Goal: Navigation & Orientation: Find specific page/section

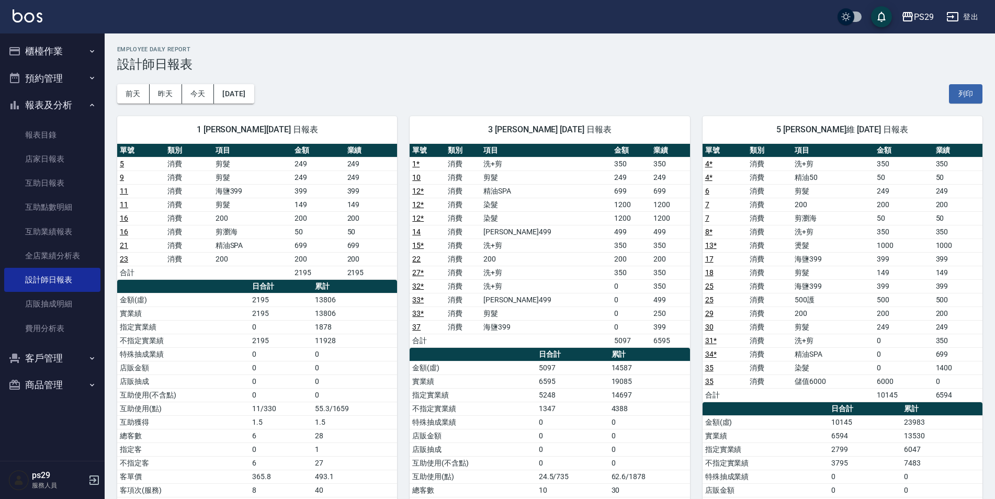
scroll to position [621, 0]
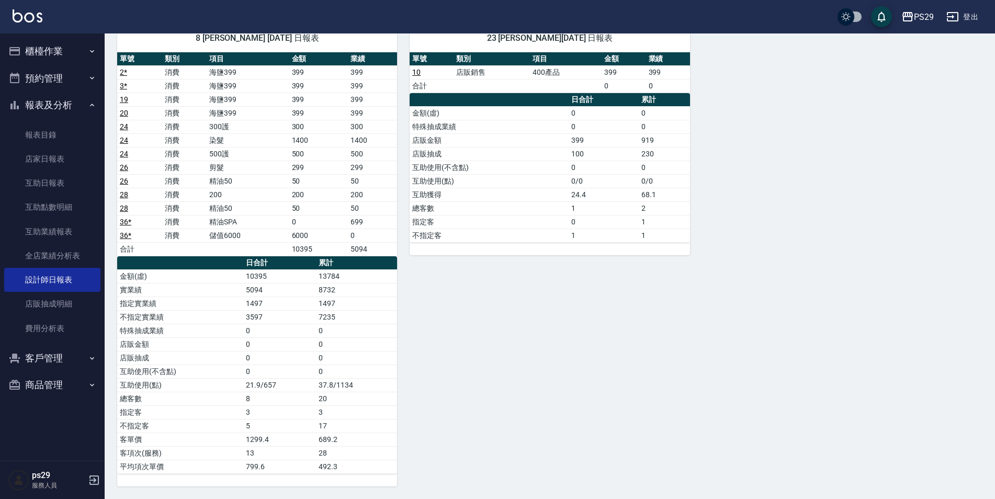
click at [53, 21] on div "PS29 登出" at bounding box center [497, 16] width 995 height 33
click at [17, 15] on img at bounding box center [28, 15] width 30 height 13
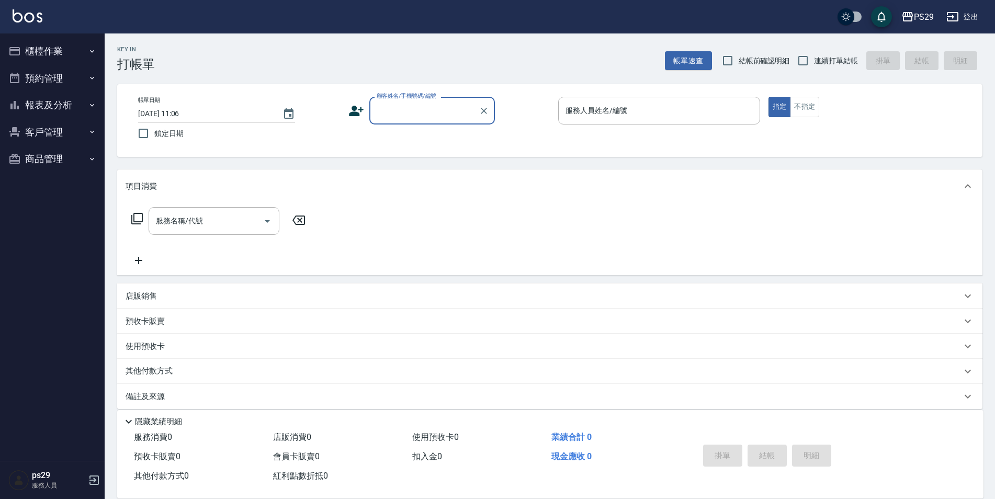
click at [71, 106] on button "報表及分析" at bounding box center [52, 105] width 96 height 27
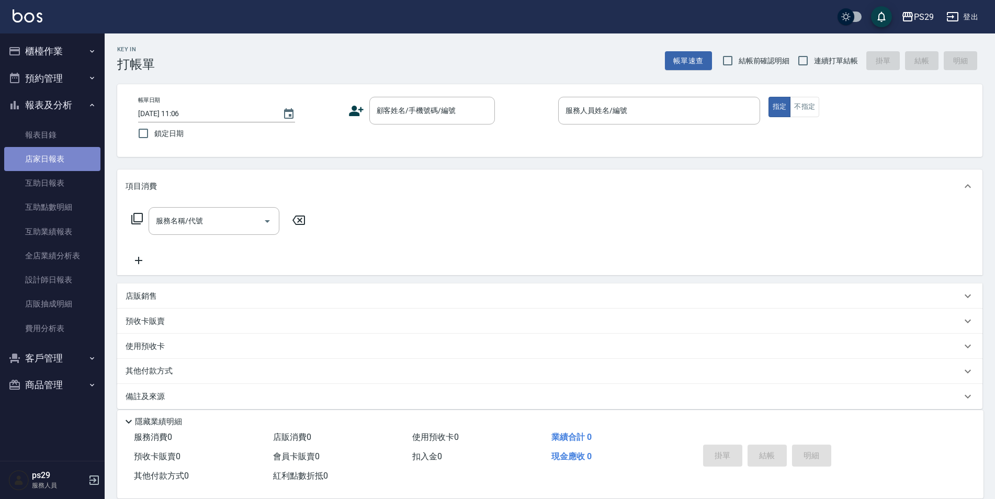
click at [69, 149] on link "店家日報表" at bounding box center [52, 159] width 96 height 24
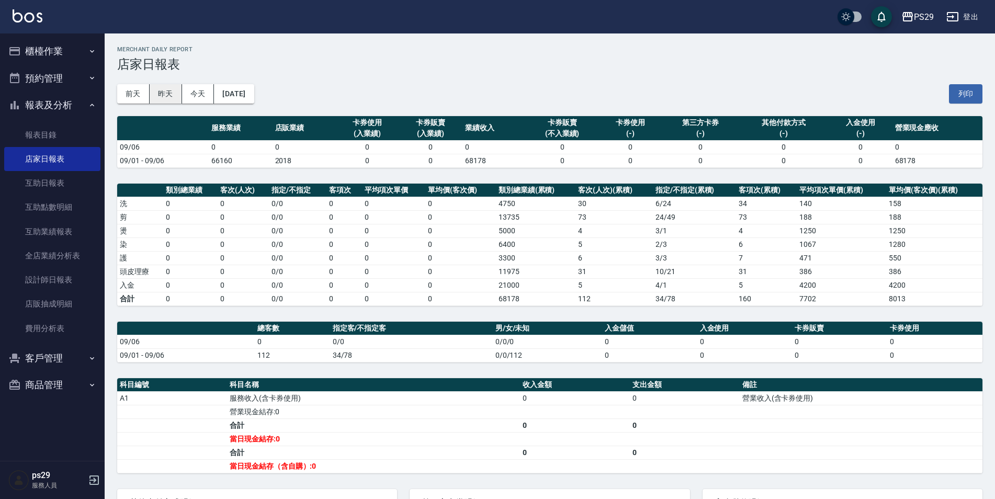
drag, startPoint x: 147, startPoint y: 84, endPoint x: 165, endPoint y: 87, distance: 18.2
click at [147, 84] on div "前天 昨天 今天 2025/09/06 列印" at bounding box center [549, 94] width 865 height 44
click at [181, 94] on button "昨天" at bounding box center [166, 93] width 32 height 19
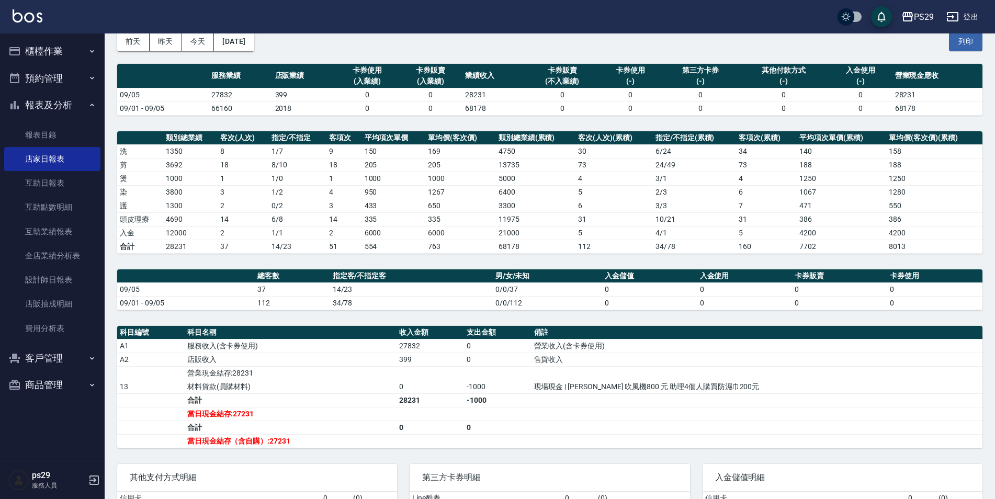
scroll to position [138, 0]
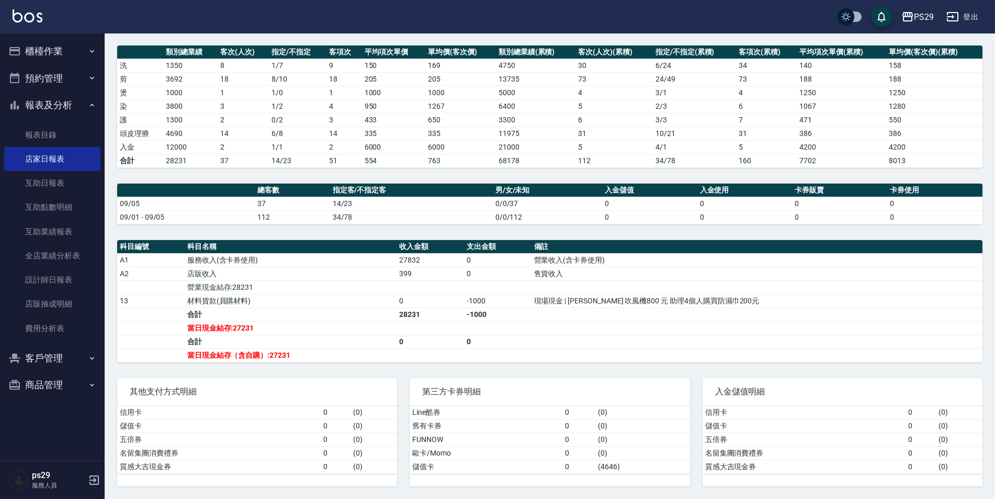
click at [32, 9] on img at bounding box center [28, 15] width 30 height 13
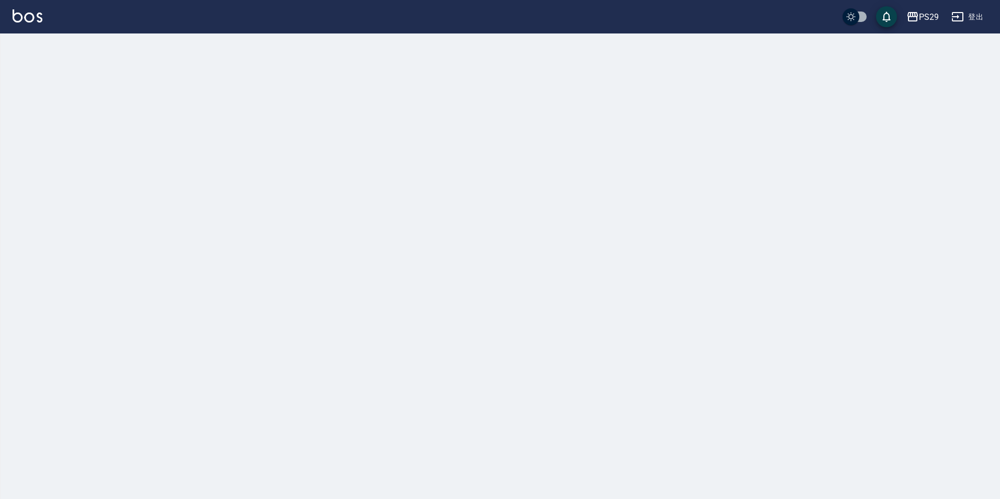
click at [33, 15] on img at bounding box center [28, 15] width 30 height 13
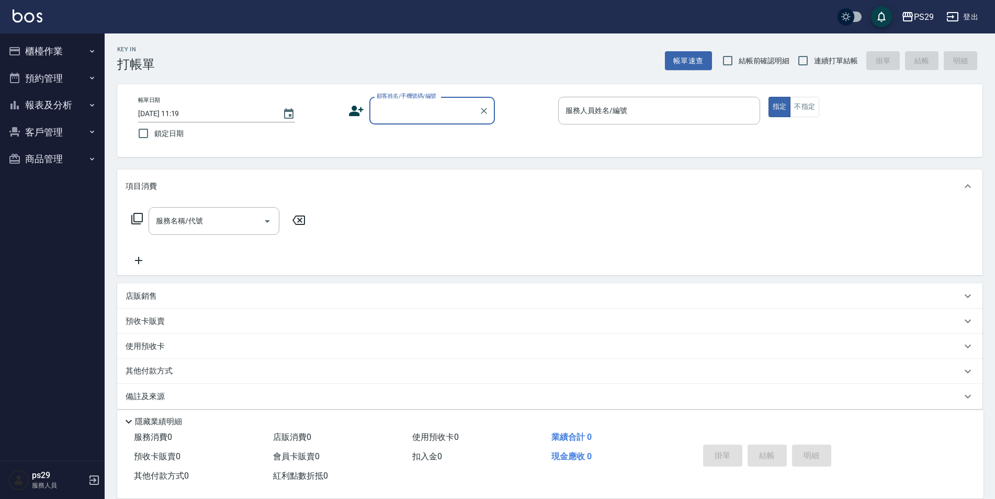
click at [23, 10] on img at bounding box center [28, 15] width 30 height 13
click at [60, 101] on button "報表及分析" at bounding box center [52, 105] width 96 height 27
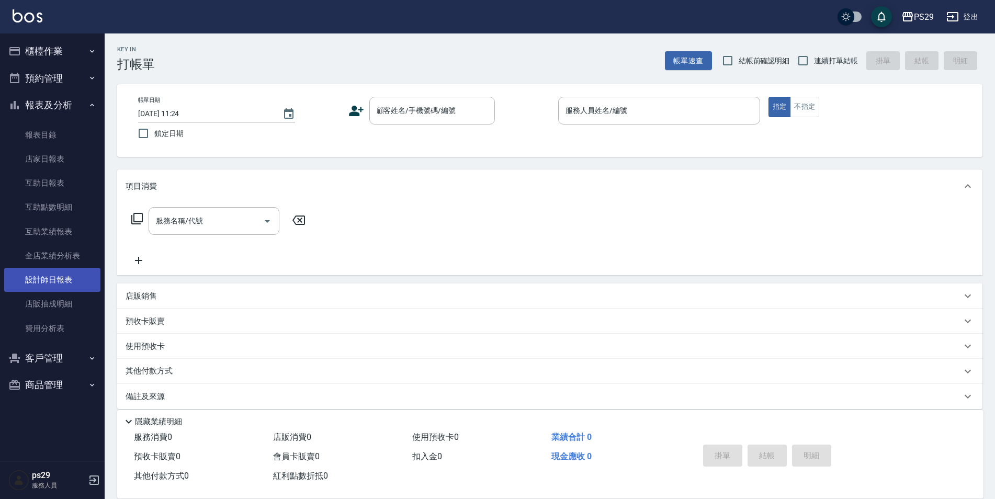
click at [71, 281] on link "設計師日報表" at bounding box center [52, 280] width 96 height 24
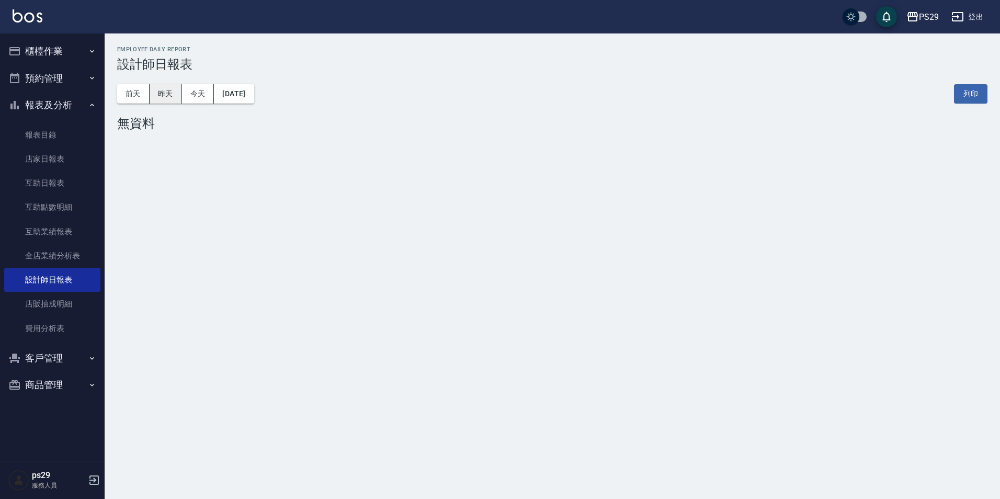
click at [155, 90] on button "昨天" at bounding box center [166, 93] width 32 height 19
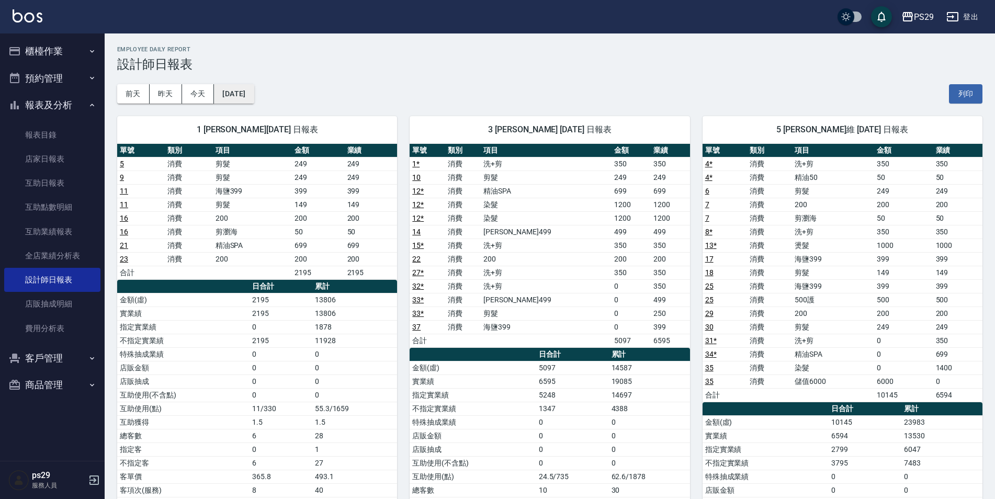
click at [248, 89] on button "[DATE]" at bounding box center [234, 93] width 40 height 19
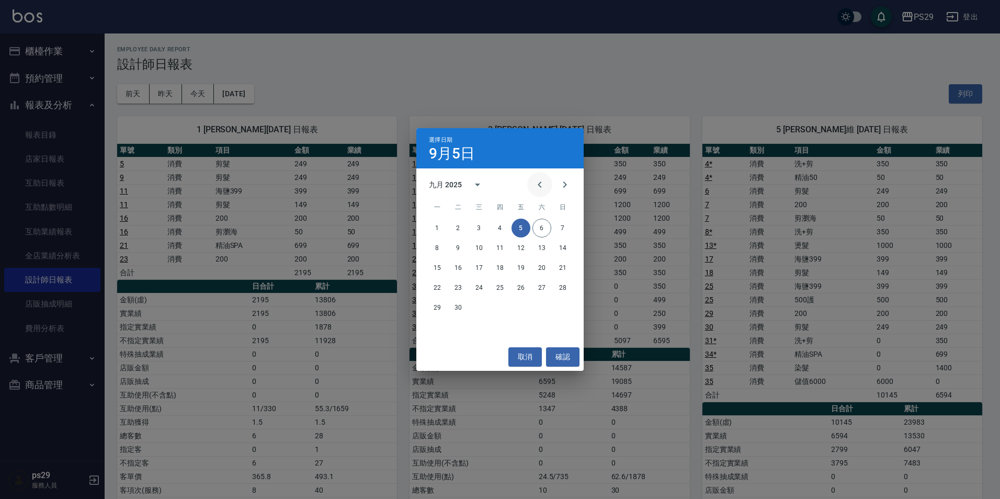
click at [542, 175] on button "Previous month" at bounding box center [539, 184] width 25 height 25
click at [464, 247] on button "5" at bounding box center [458, 248] width 19 height 19
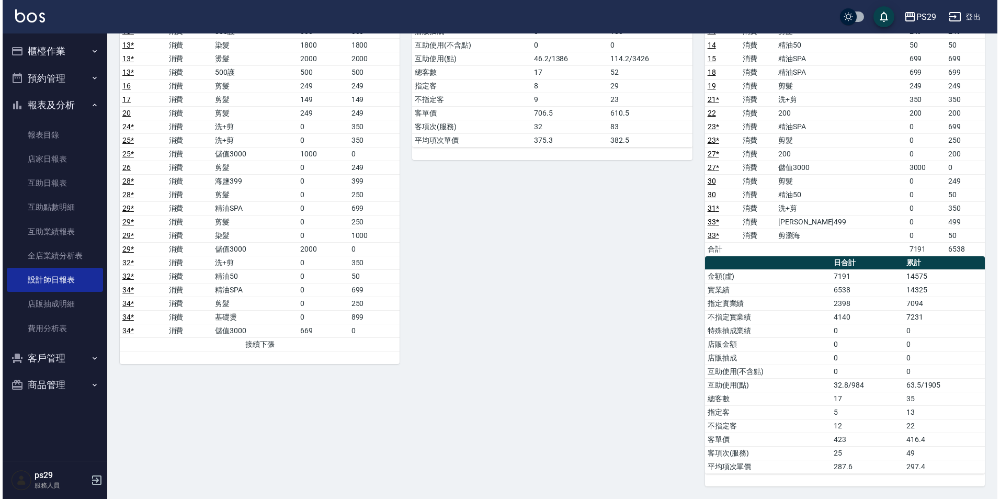
scroll to position [46, 0]
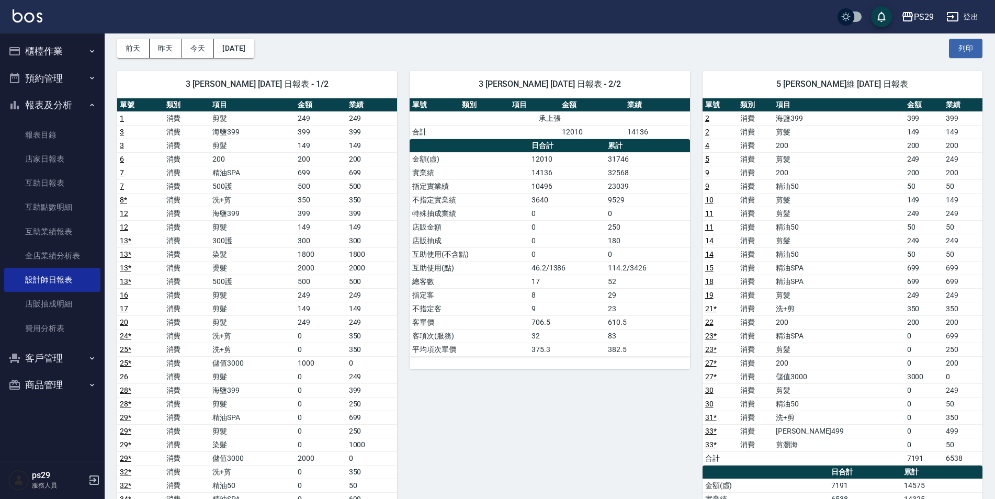
click at [253, 60] on div "3 陳盈盈 08/05/2025 日報表 - 1/2 單號 類別 項目 金額 業績 1 消費 剪髮 249 249 3 消費 海鹽399 399 399 3 …" at bounding box center [251, 377] width 292 height 638
click at [254, 51] on button "2025/08/05" at bounding box center [234, 48] width 40 height 19
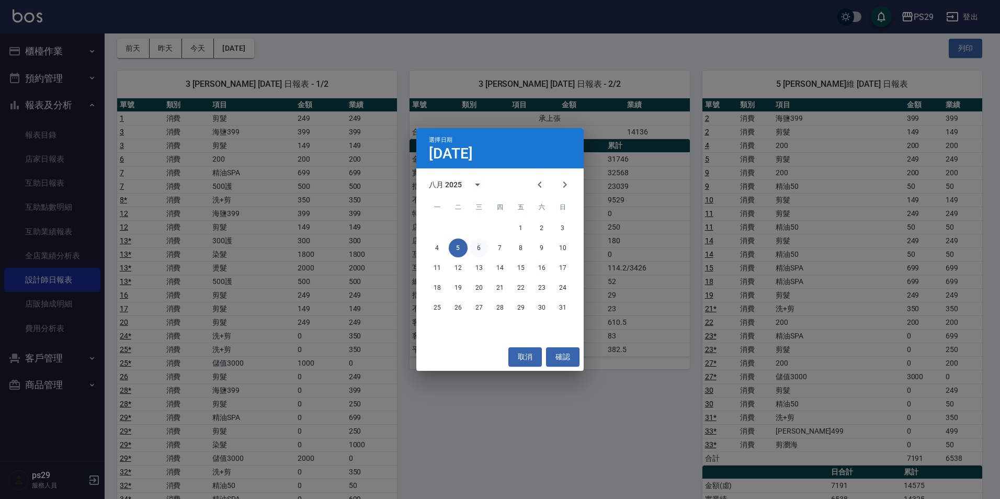
click at [481, 248] on button "6" at bounding box center [479, 248] width 19 height 19
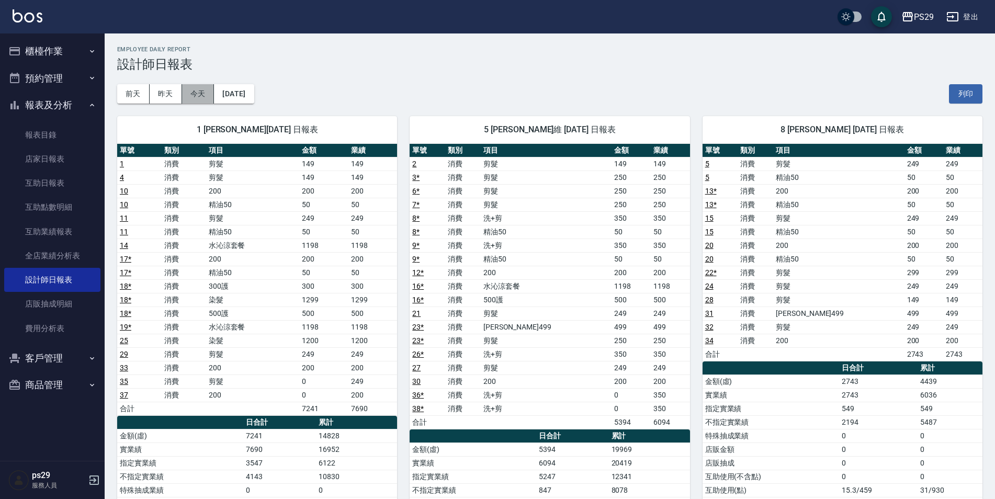
click at [199, 95] on button "今天" at bounding box center [198, 93] width 32 height 19
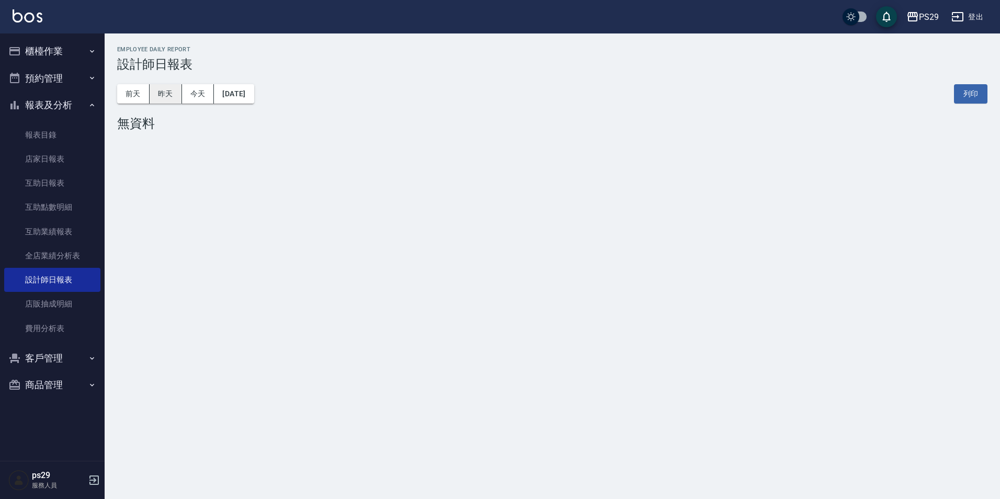
click at [176, 93] on button "昨天" at bounding box center [166, 93] width 32 height 19
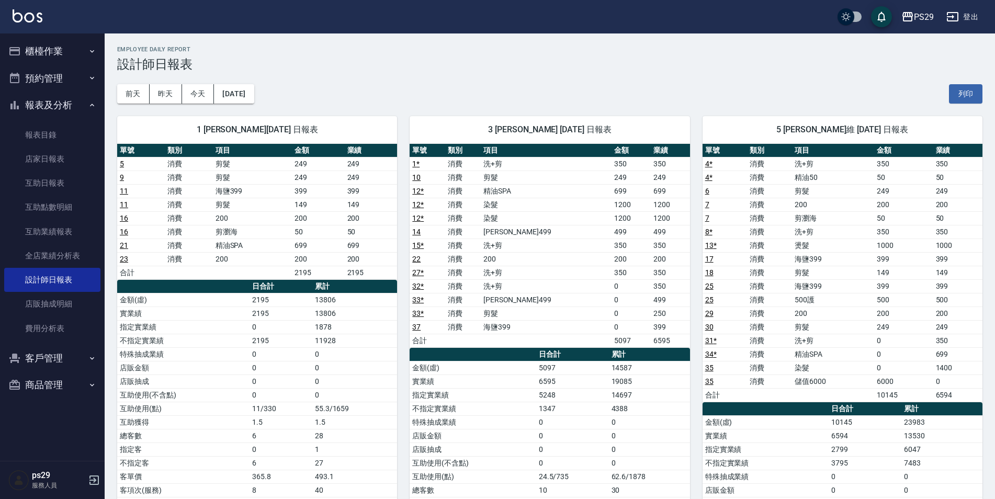
click at [11, 17] on div "PS29 登出" at bounding box center [497, 16] width 995 height 33
click at [15, 16] on img at bounding box center [28, 15] width 30 height 13
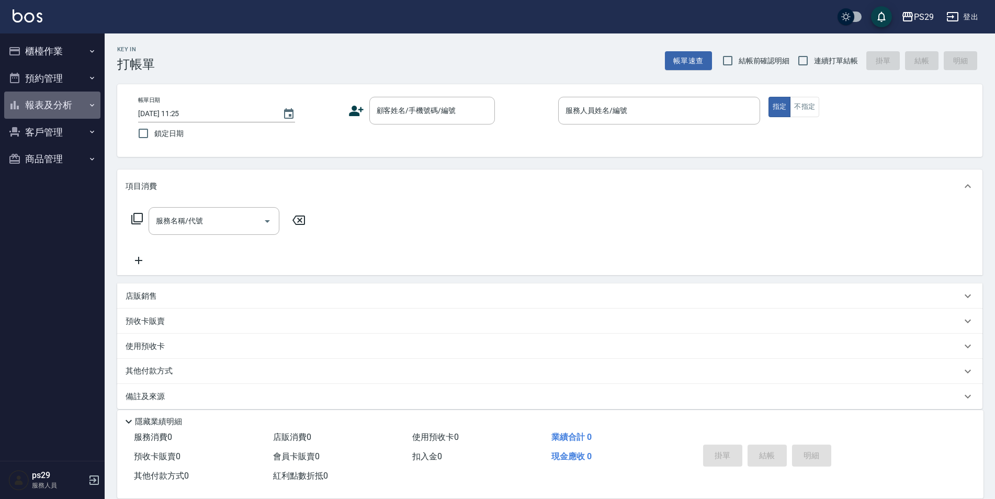
click at [39, 115] on button "報表及分析" at bounding box center [52, 105] width 96 height 27
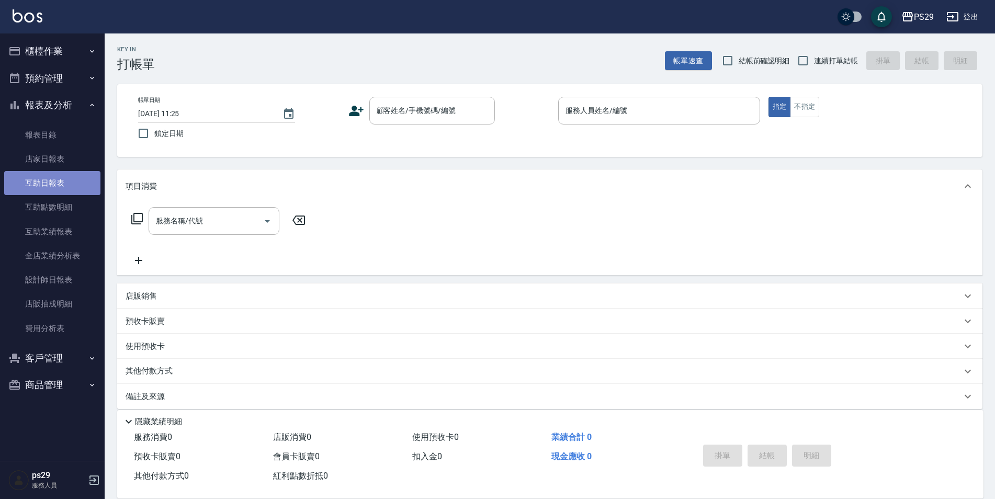
click at [44, 192] on link "互助日報表" at bounding box center [52, 183] width 96 height 24
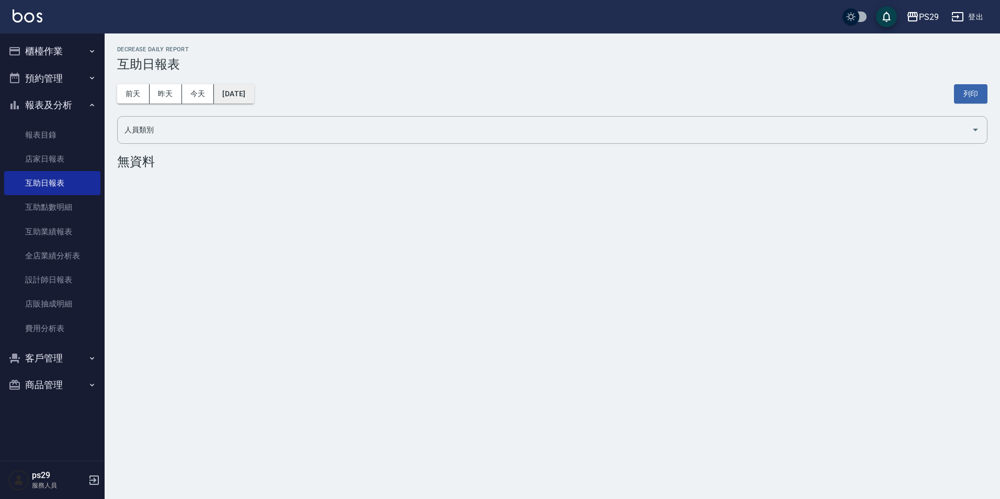
click at [245, 98] on button "2025/09/06" at bounding box center [234, 93] width 40 height 19
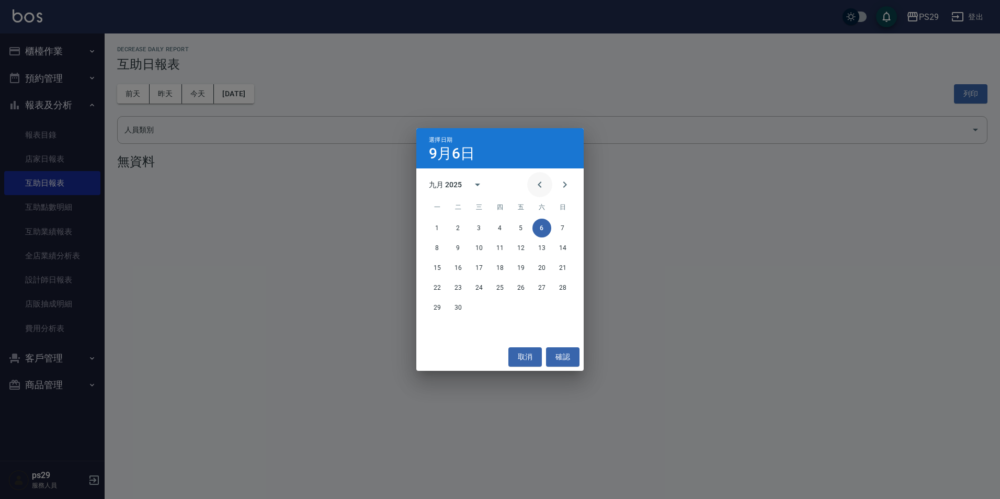
click at [538, 182] on icon "Previous month" at bounding box center [540, 184] width 13 height 13
click at [567, 308] on button "31" at bounding box center [563, 307] width 19 height 19
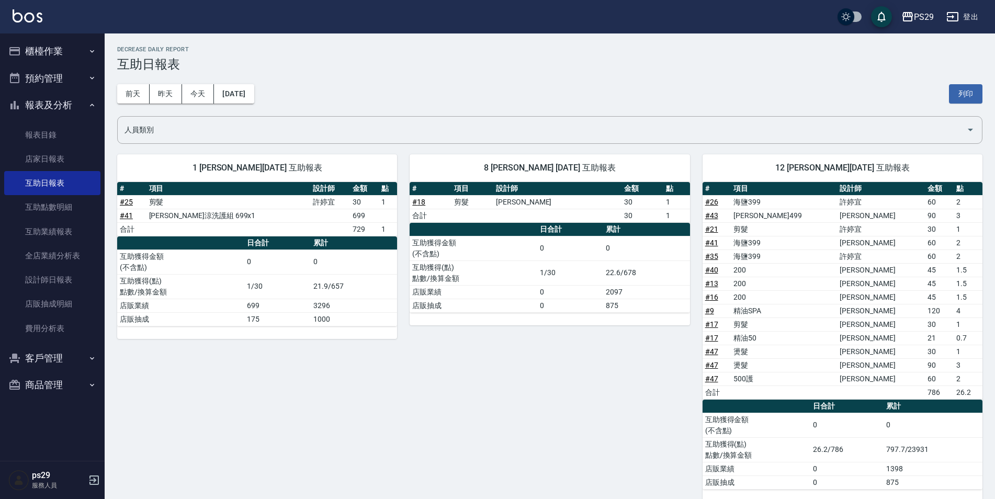
scroll to position [366, 0]
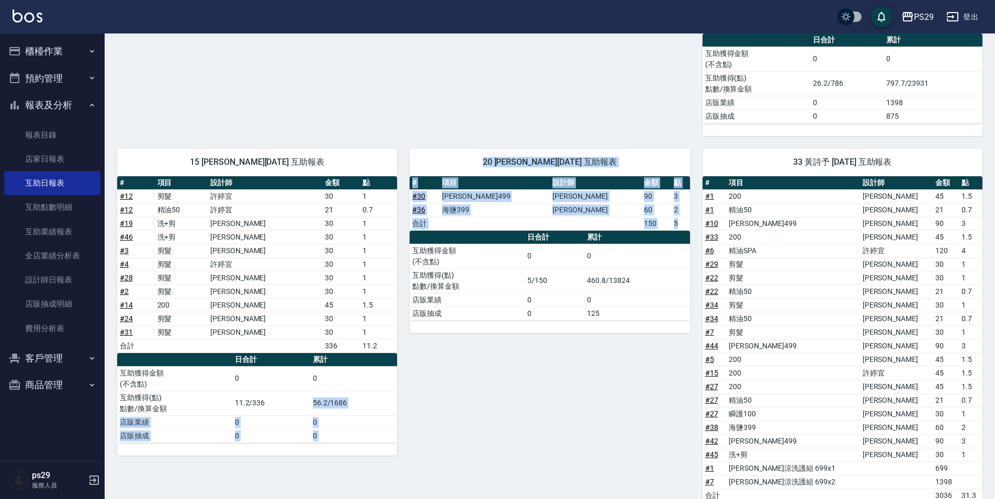
drag, startPoint x: 298, startPoint y: 406, endPoint x: 446, endPoint y: 409, distance: 148.6
click at [446, 409] on div "1 許婷宜 08/31/2025 互助報表 # 項目 設計師 金額 點 # 25 剪髮 許婷宜 30 1 # 41 水水沁涼洗護組 699x1 699 合計 …" at bounding box center [544, 289] width 878 height 1027
click at [446, 409] on div "20 袁筱筑 08/31/2025 互助報表 # 項目 設計師 金額 點 # 30 伊黛莉499 張宸維 90 3 # 36 海鹽399 陳盈盈 60 2 合…" at bounding box center [543, 370] width 292 height 469
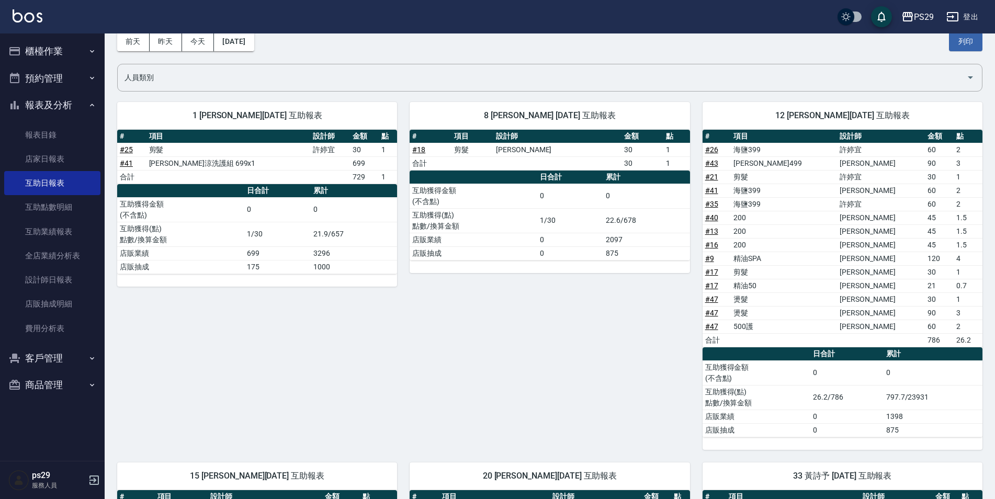
scroll to position [0, 0]
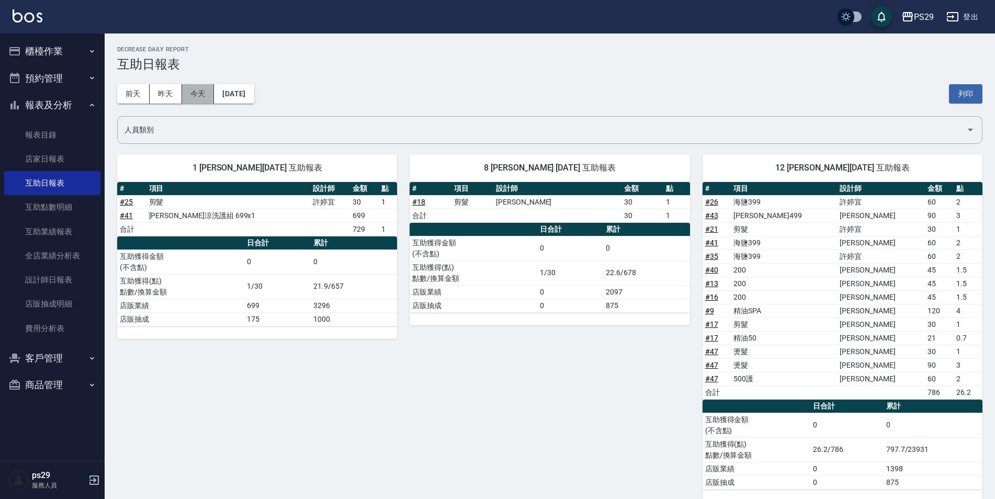
click at [200, 99] on button "今天" at bounding box center [198, 93] width 32 height 19
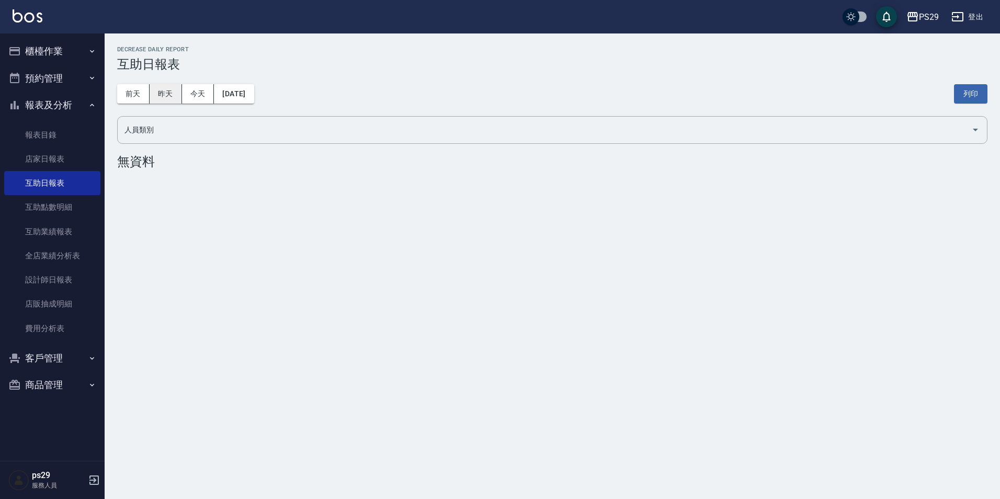
click at [170, 89] on button "昨天" at bounding box center [166, 93] width 32 height 19
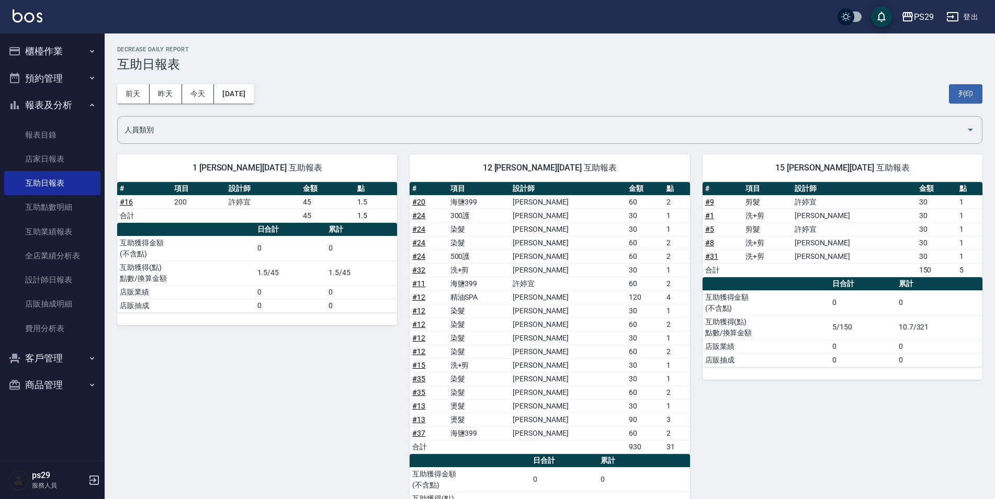
click at [69, 43] on button "櫃檯作業" at bounding box center [52, 51] width 96 height 27
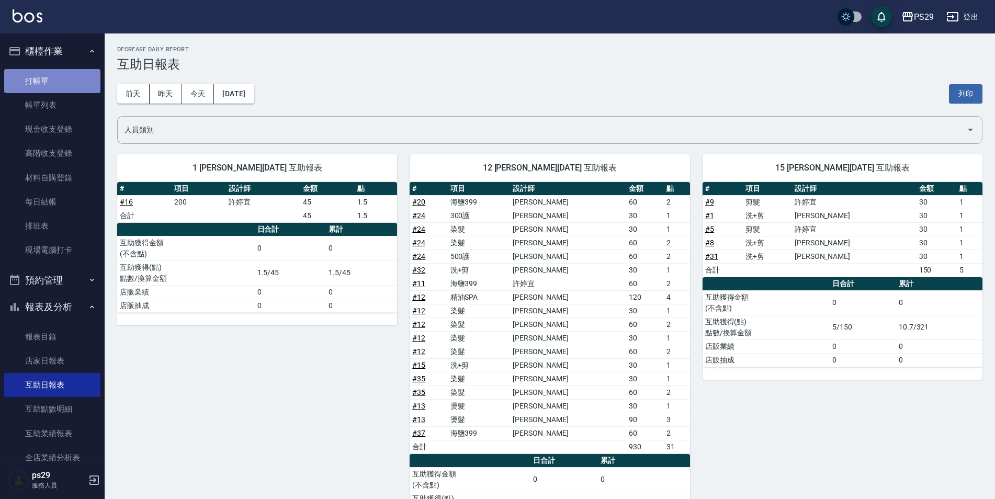
click at [70, 77] on link "打帳單" at bounding box center [52, 81] width 96 height 24
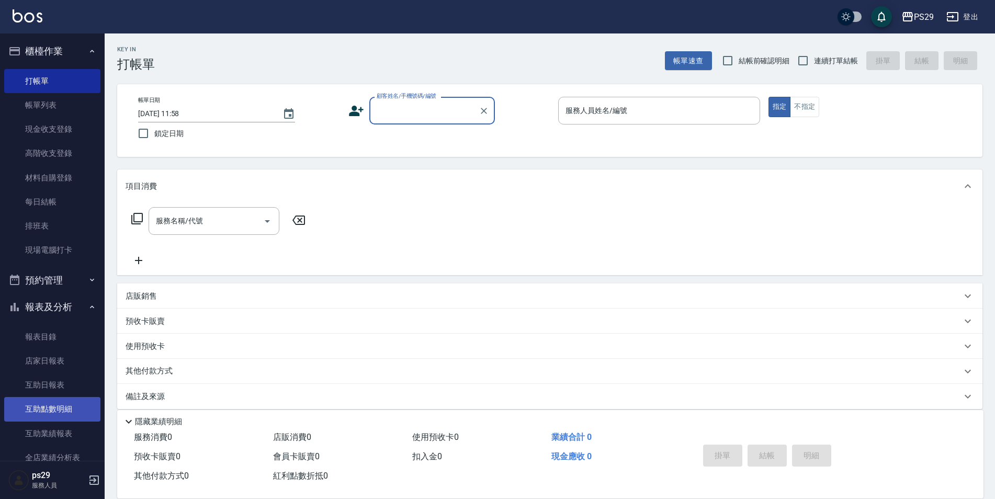
scroll to position [152, 0]
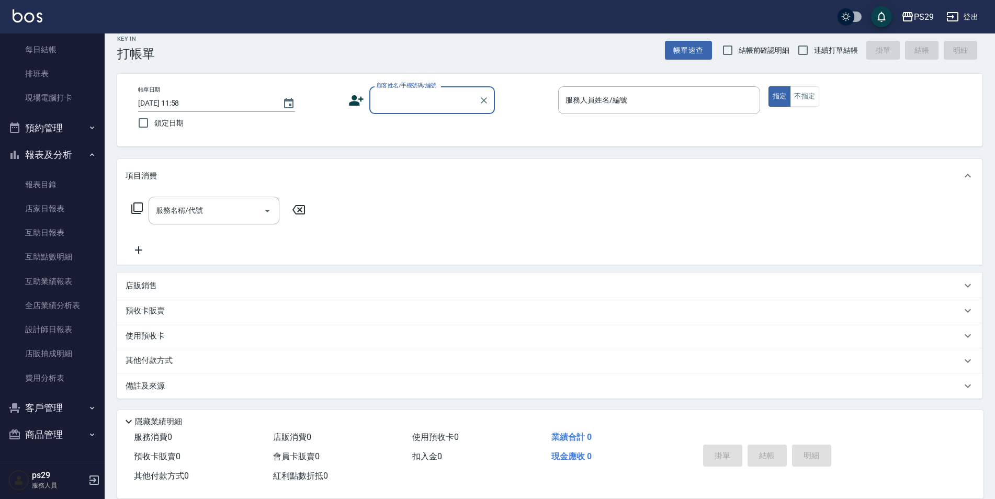
click at [69, 408] on button "客戶管理" at bounding box center [52, 408] width 96 height 27
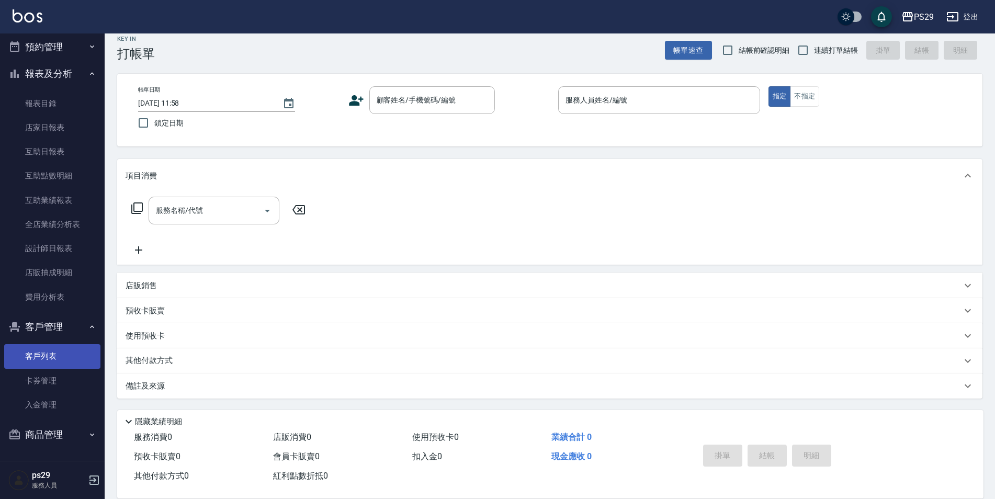
click at [52, 349] on link "客戶列表" at bounding box center [52, 356] width 96 height 24
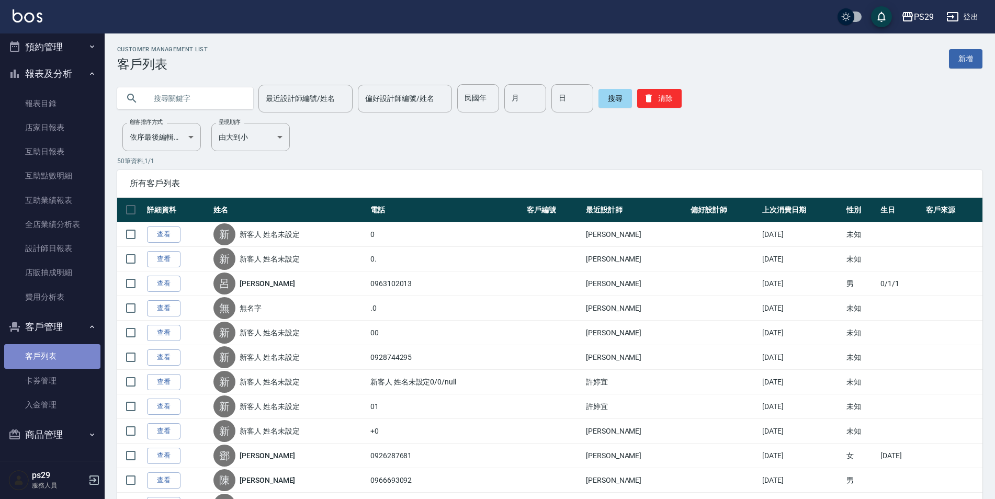
click at [52, 349] on link "客戶列表" at bounding box center [52, 356] width 96 height 24
click at [53, 333] on button "客戶管理" at bounding box center [52, 326] width 96 height 27
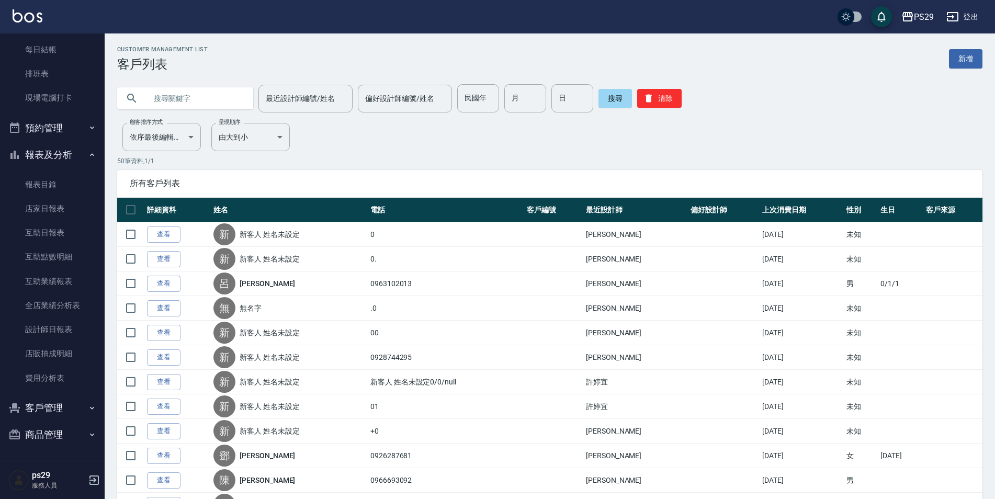
scroll to position [152, 0]
click at [53, 153] on button "報表及分析" at bounding box center [52, 154] width 96 height 27
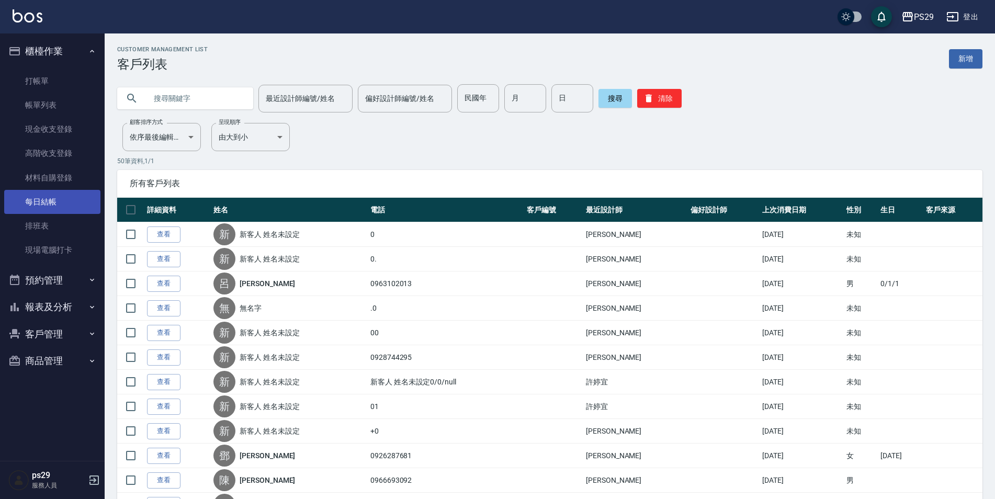
scroll to position [0, 0]
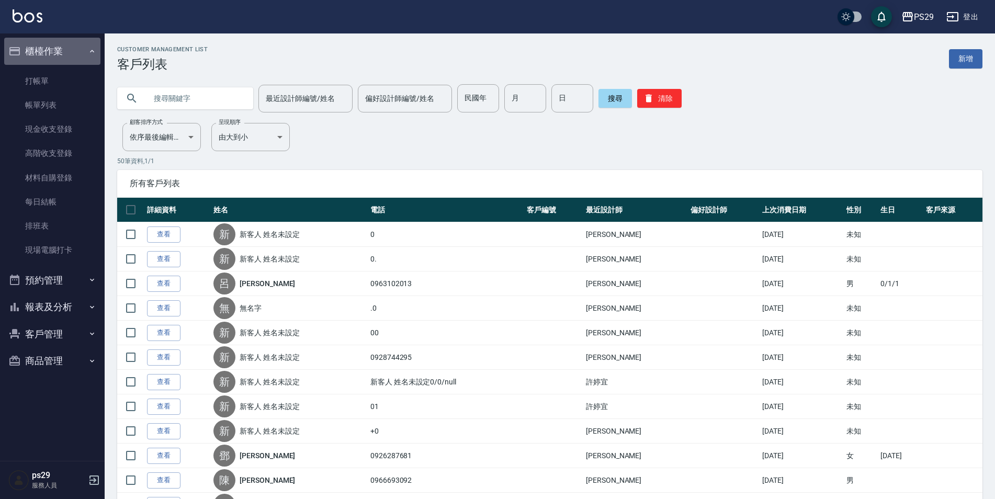
click at [59, 54] on button "櫃檯作業" at bounding box center [52, 51] width 96 height 27
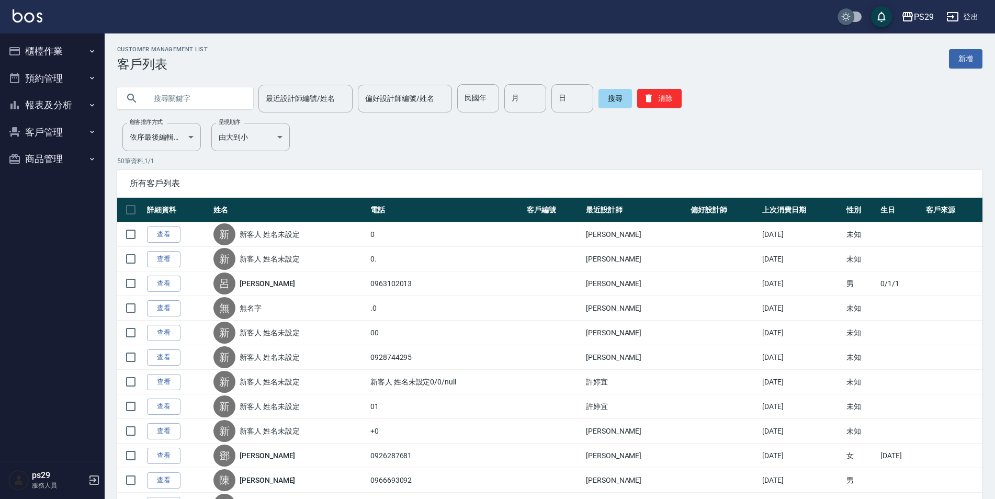
click at [843, 10] on input "checkbox" at bounding box center [846, 16] width 50 height 17
checkbox input "true"
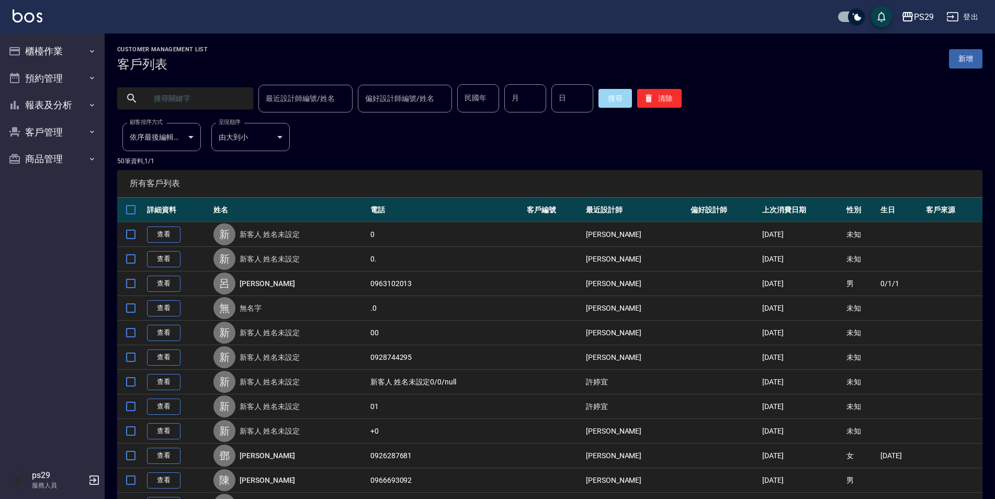
click at [850, 20] on input "checkbox" at bounding box center [856, 16] width 50 height 17
checkbox input "false"
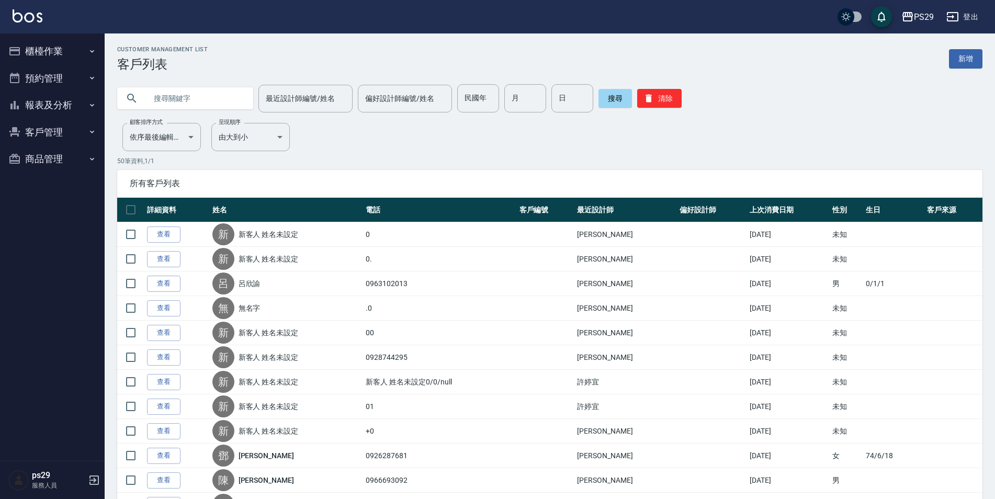
click at [42, 58] on button "櫃檯作業" at bounding box center [52, 51] width 96 height 27
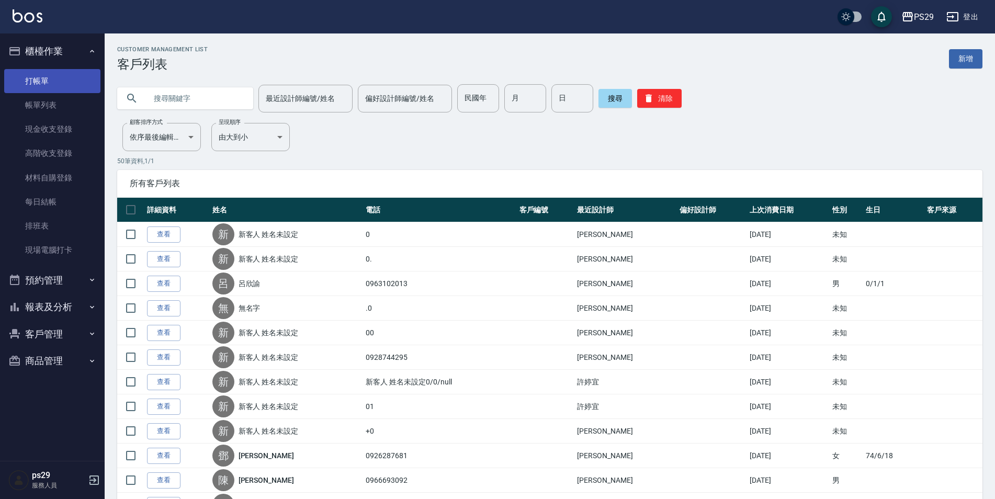
click at [51, 87] on link "打帳單" at bounding box center [52, 81] width 96 height 24
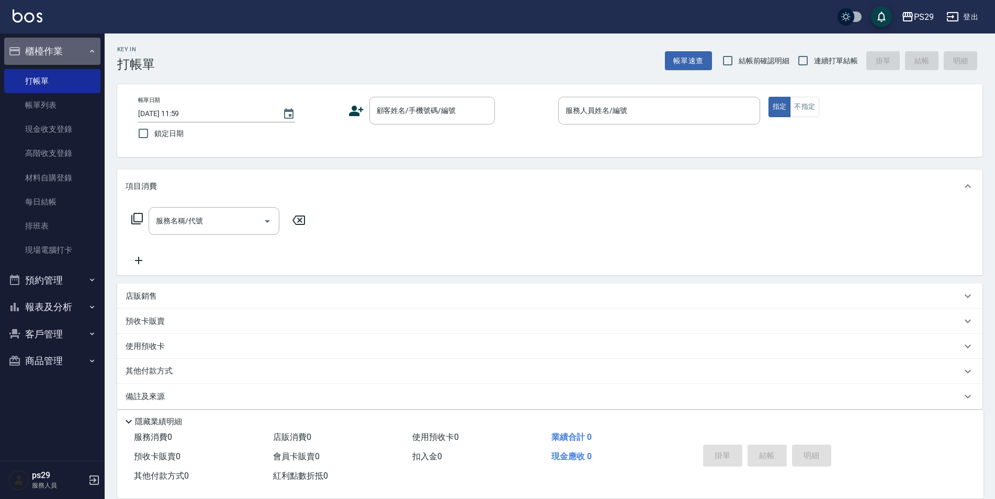
click at [72, 56] on button "櫃檯作業" at bounding box center [52, 51] width 96 height 27
